Goal: Information Seeking & Learning: Learn about a topic

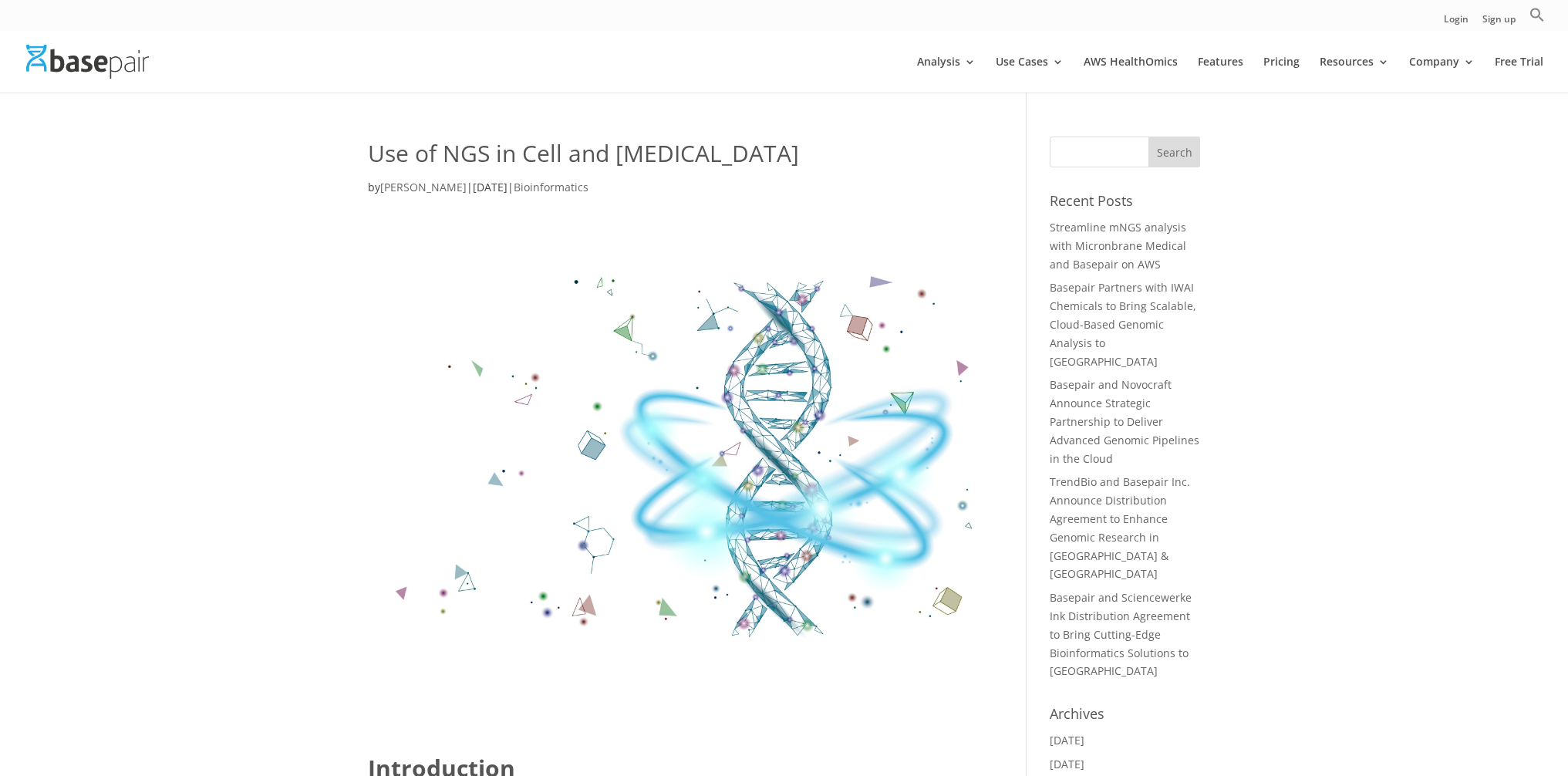
scroll to position [532, 0]
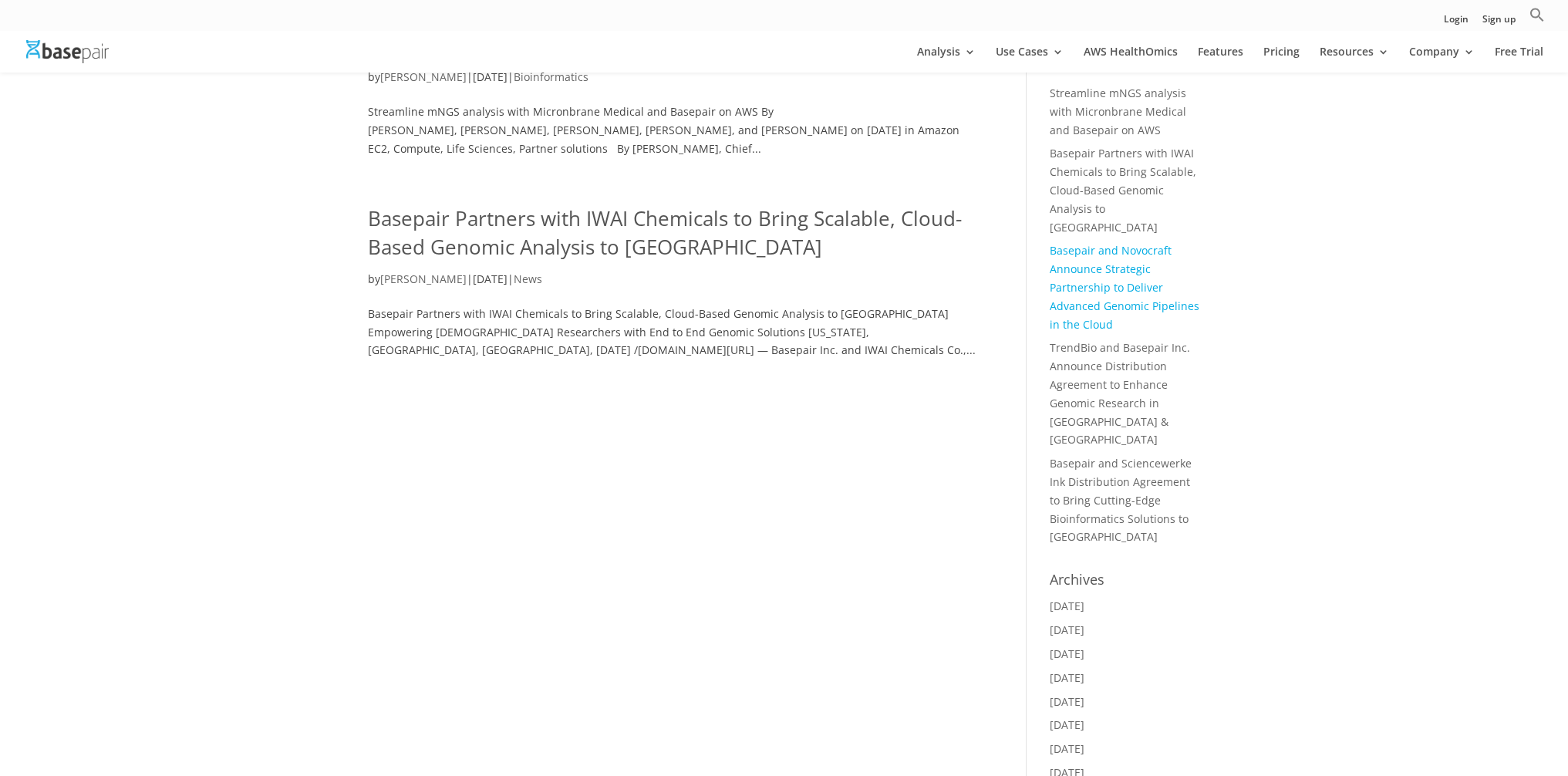
scroll to position [137, 0]
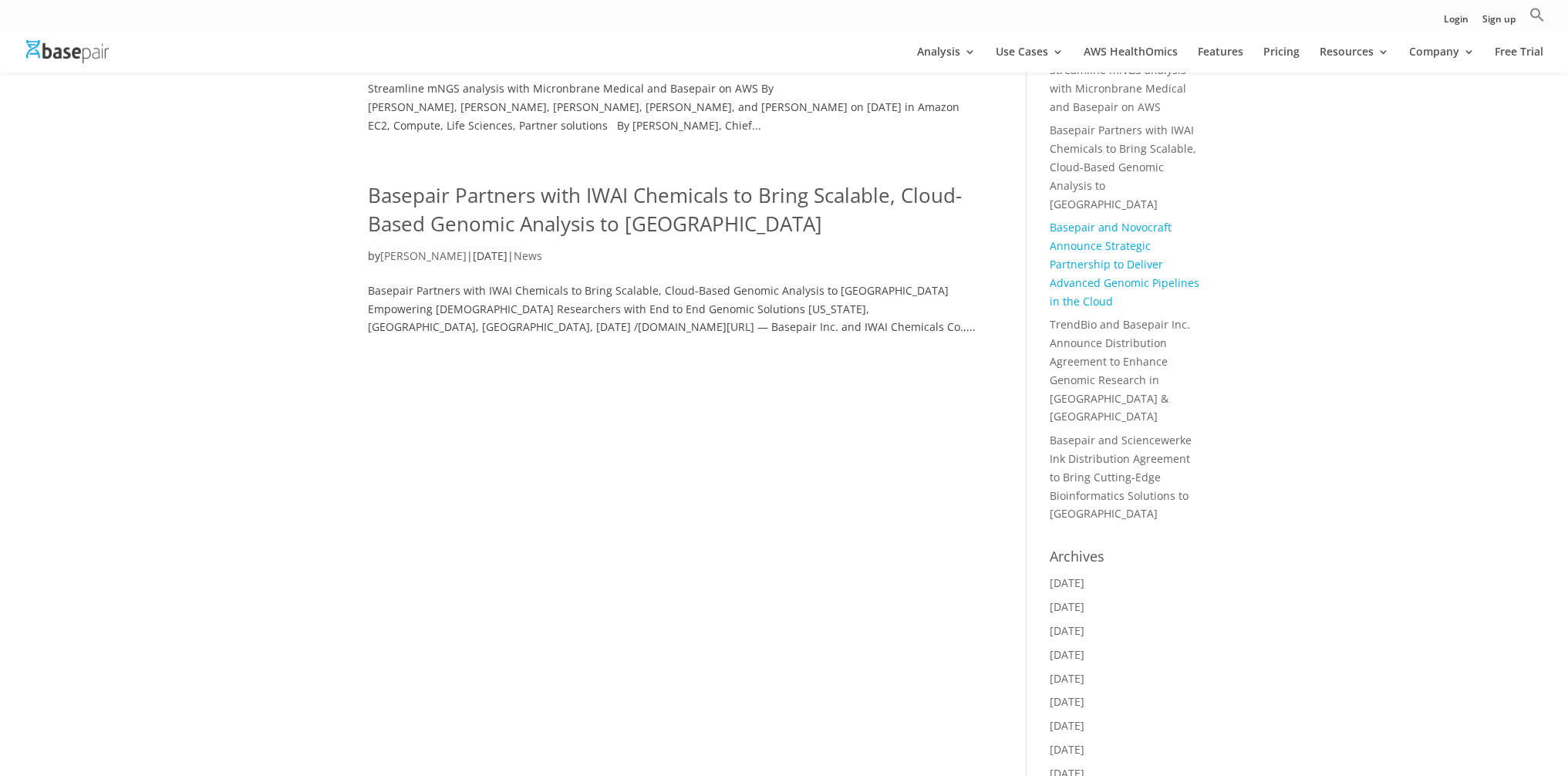
click at [1128, 433] on link "Basepair and Sciencewerke Ink Distribution Agreement to Bring Cutting-Edge Bioi…" at bounding box center [1120, 477] width 142 height 88
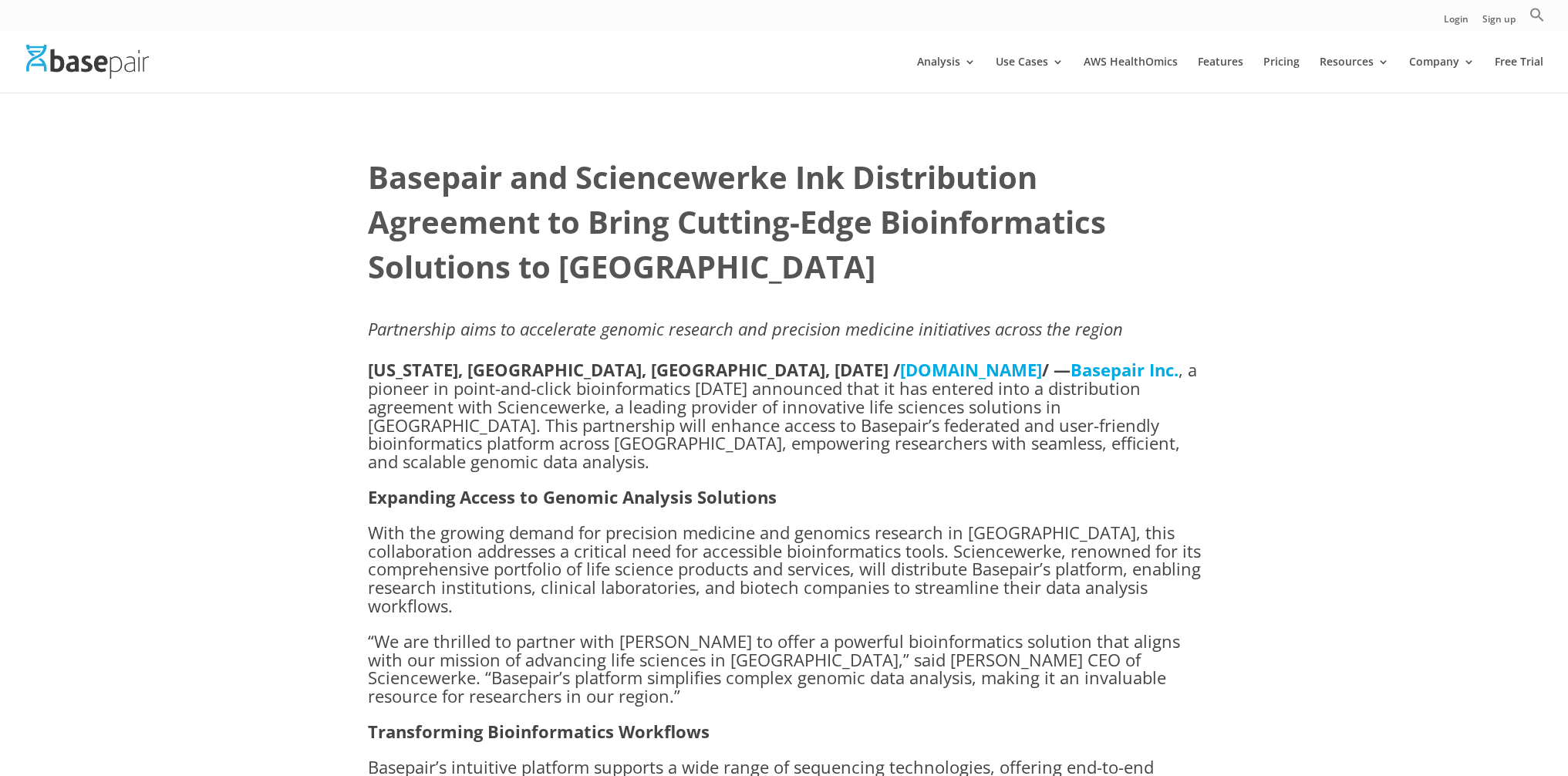
click at [128, 72] on img at bounding box center [87, 61] width 123 height 33
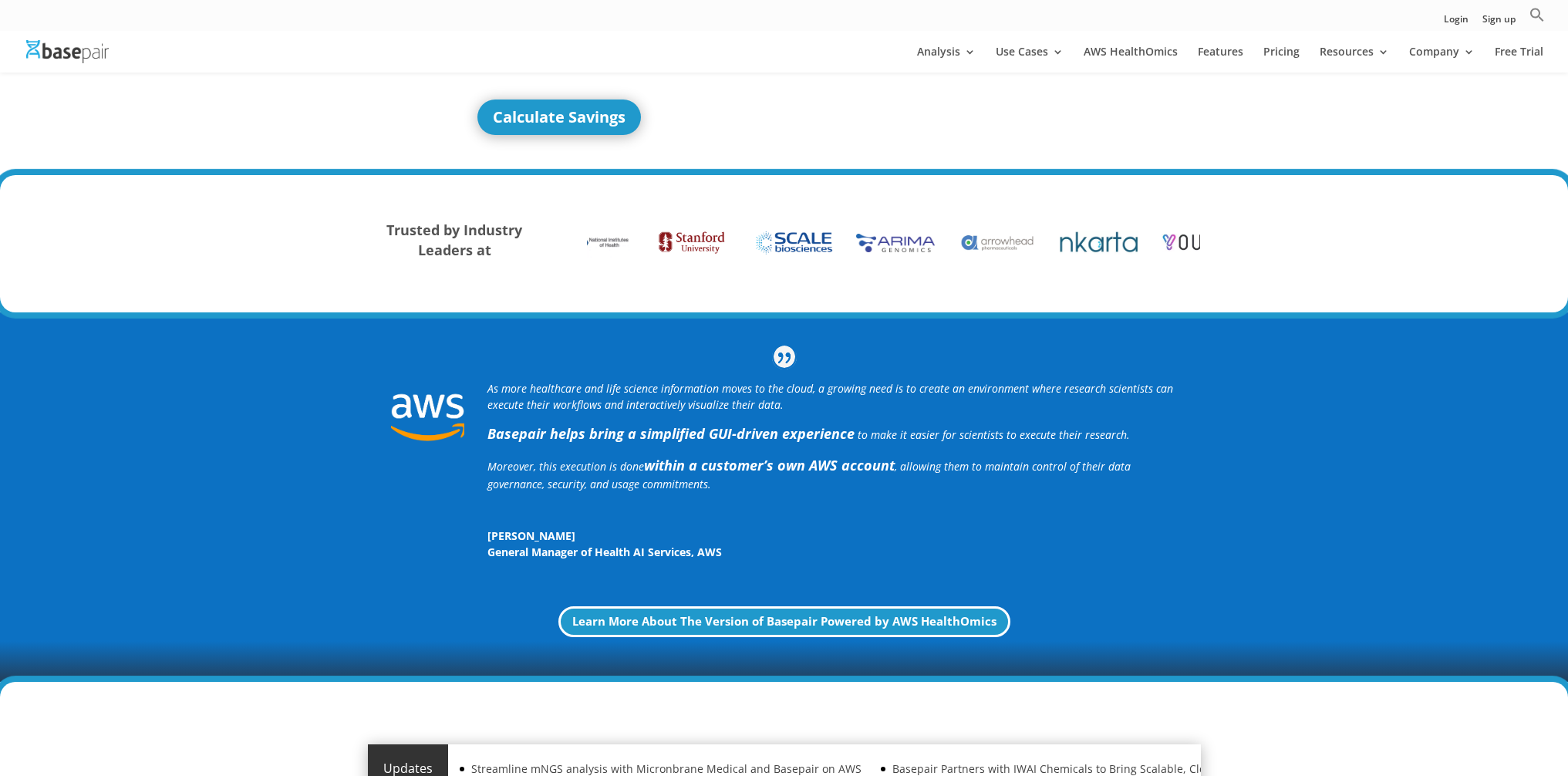
scroll to position [2656, 0]
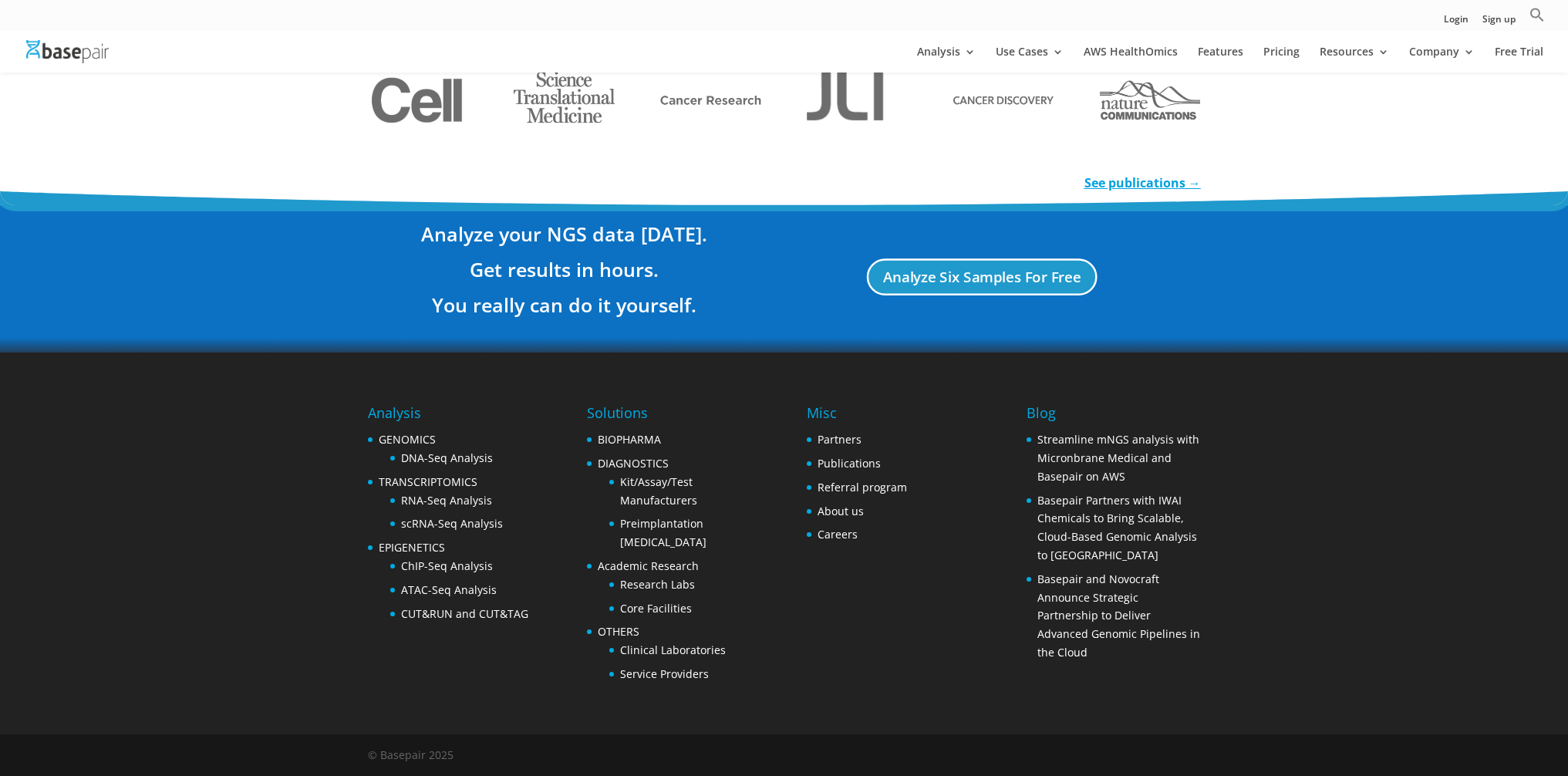
click at [839, 543] on li "Careers" at bounding box center [857, 534] width 100 height 19
click at [843, 538] on link "Careers" at bounding box center [838, 534] width 40 height 15
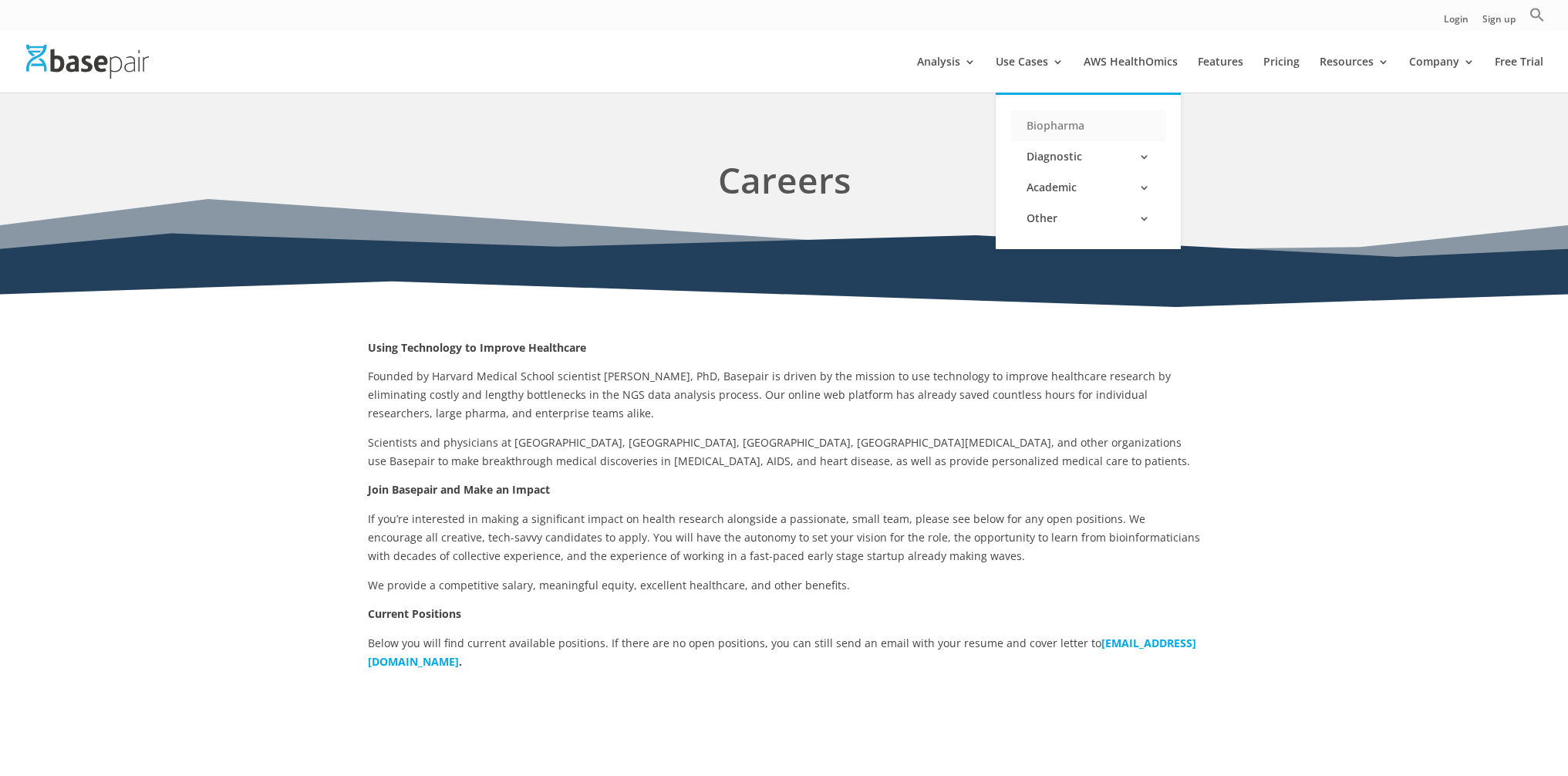
click at [1046, 120] on link "Biopharma" at bounding box center [1088, 126] width 154 height 31
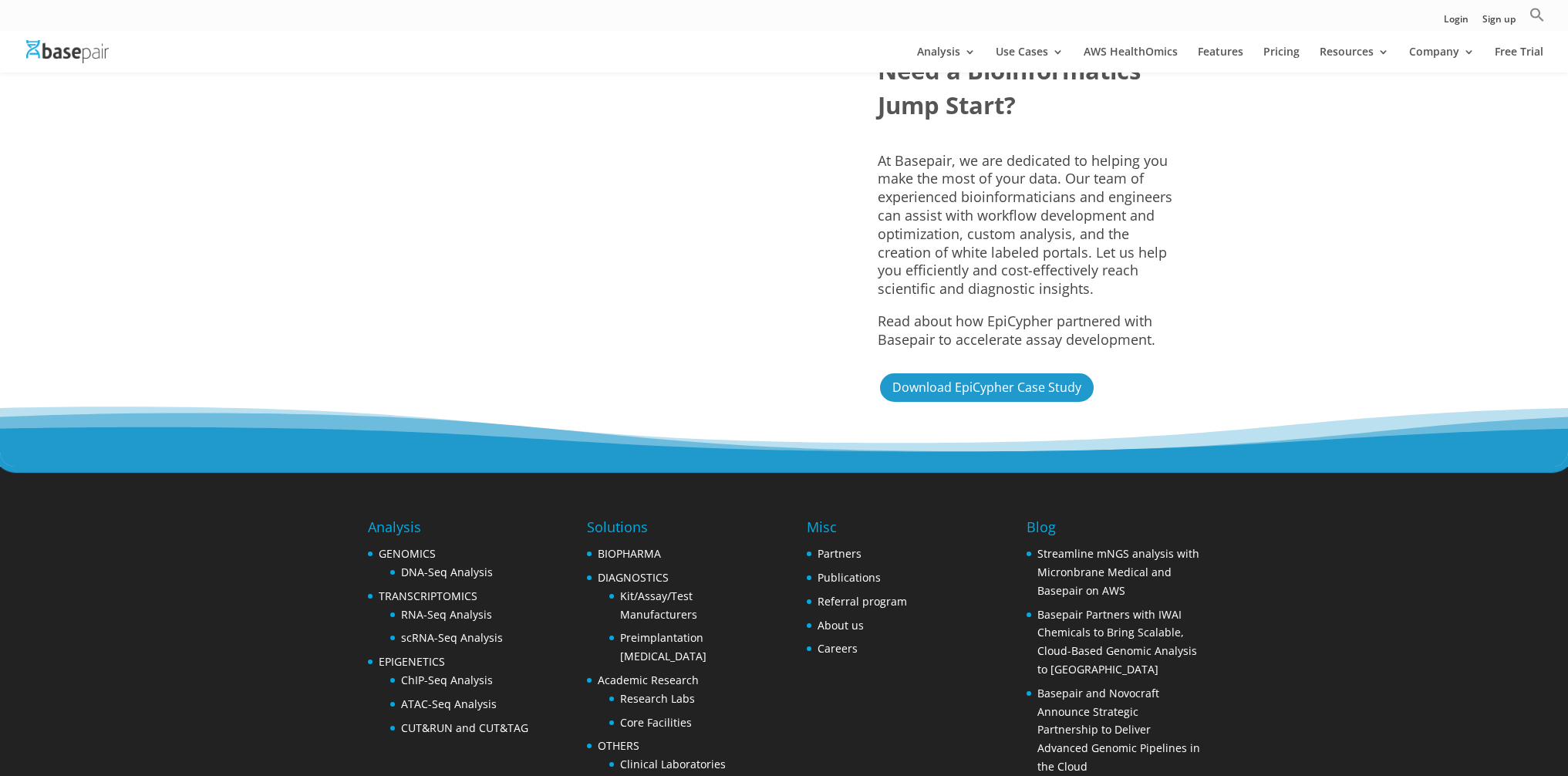
scroll to position [3879, 0]
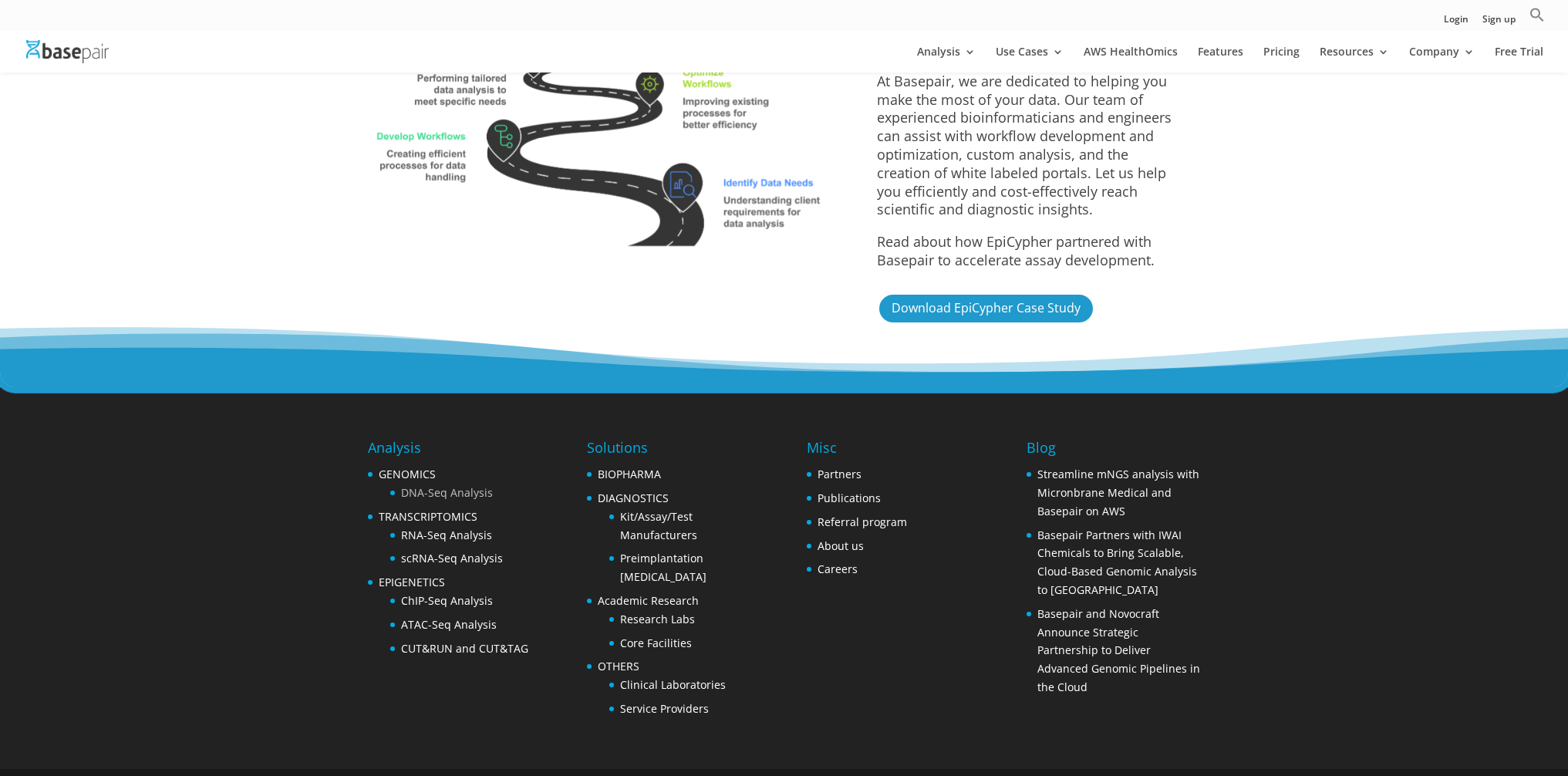
click at [441, 485] on link "DNA-Seq Analysis" at bounding box center [447, 492] width 92 height 15
